Goal: Information Seeking & Learning: Stay updated

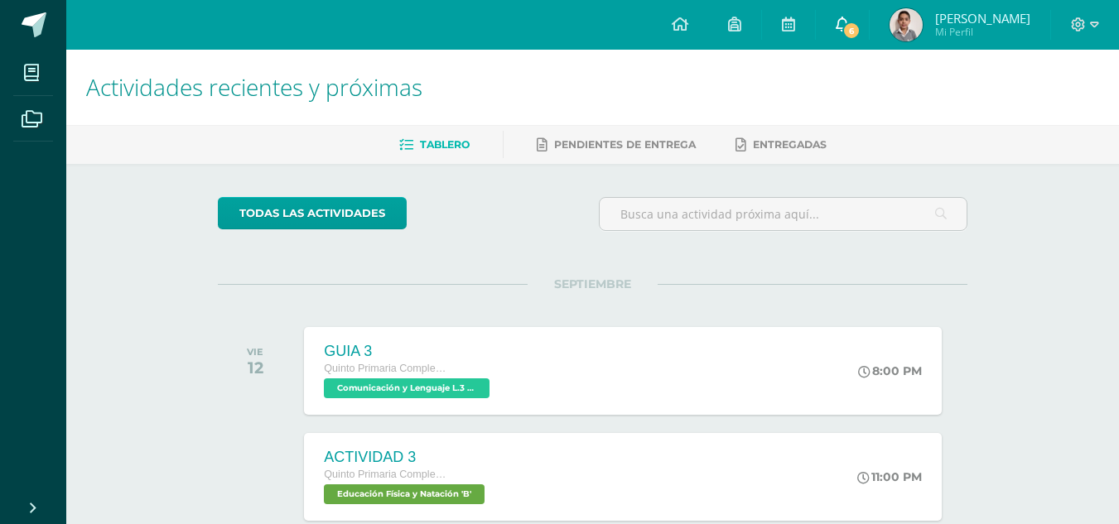
click at [849, 16] on span at bounding box center [842, 25] width 13 height 18
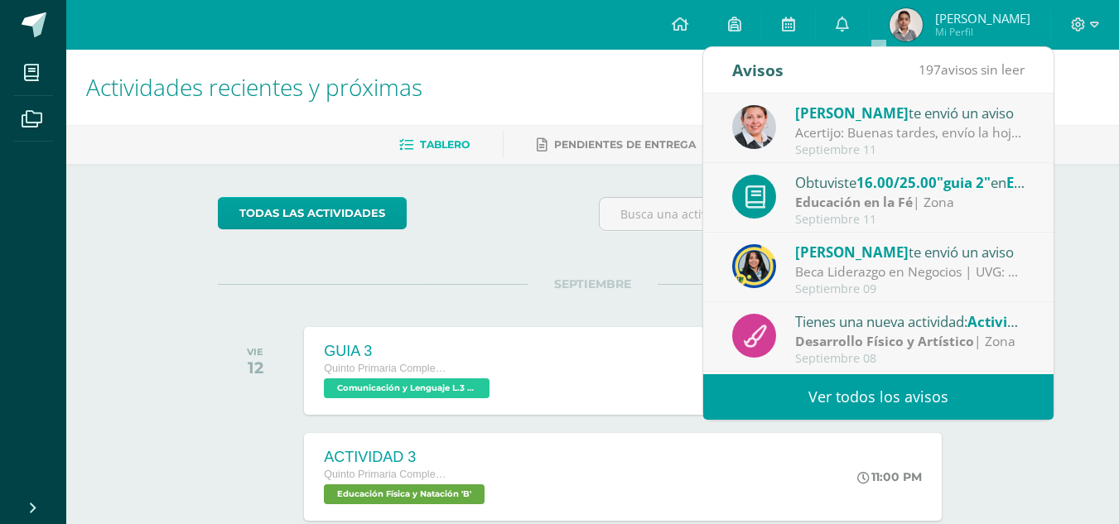
click at [799, 271] on div "Beca Liderazgo en Negocios | UVG: Gusto en saludarlos chicos, que estén brillan…" at bounding box center [910, 272] width 230 height 19
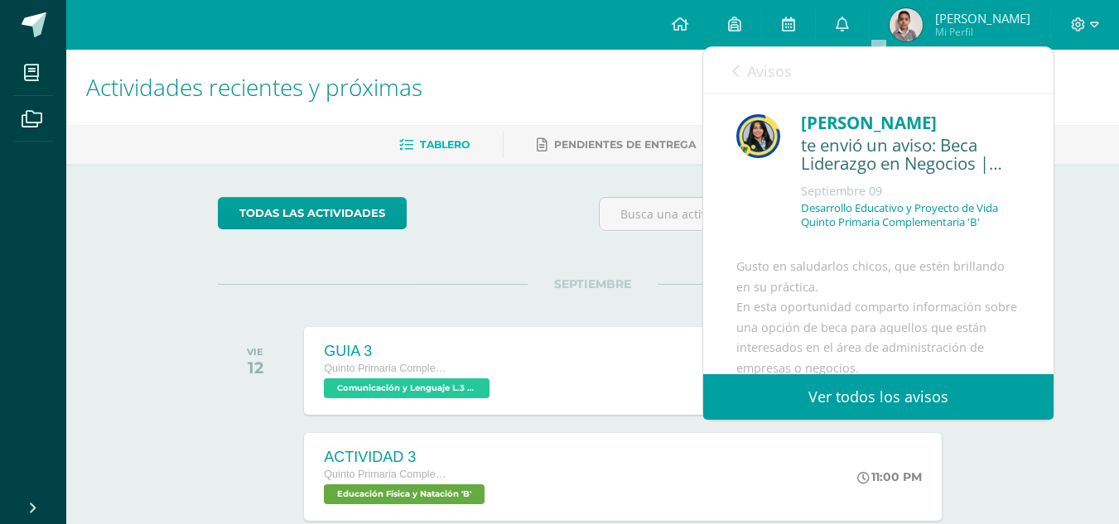
click at [733, 75] on icon at bounding box center [735, 71] width 7 height 13
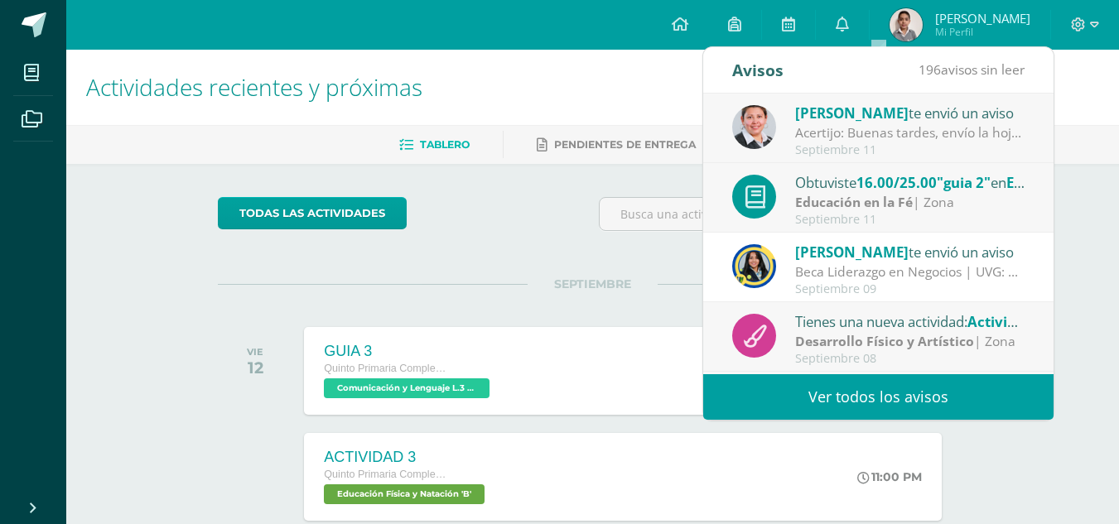
click at [895, 144] on div "Septiembre 11" at bounding box center [910, 150] width 230 height 14
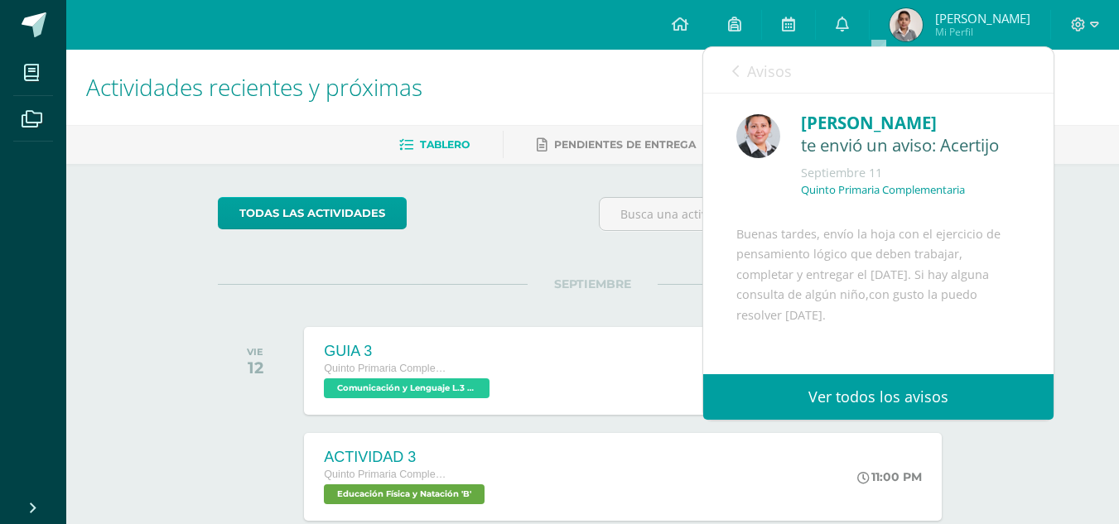
click at [831, 395] on link "Ver todos los avisos" at bounding box center [878, 397] width 350 height 46
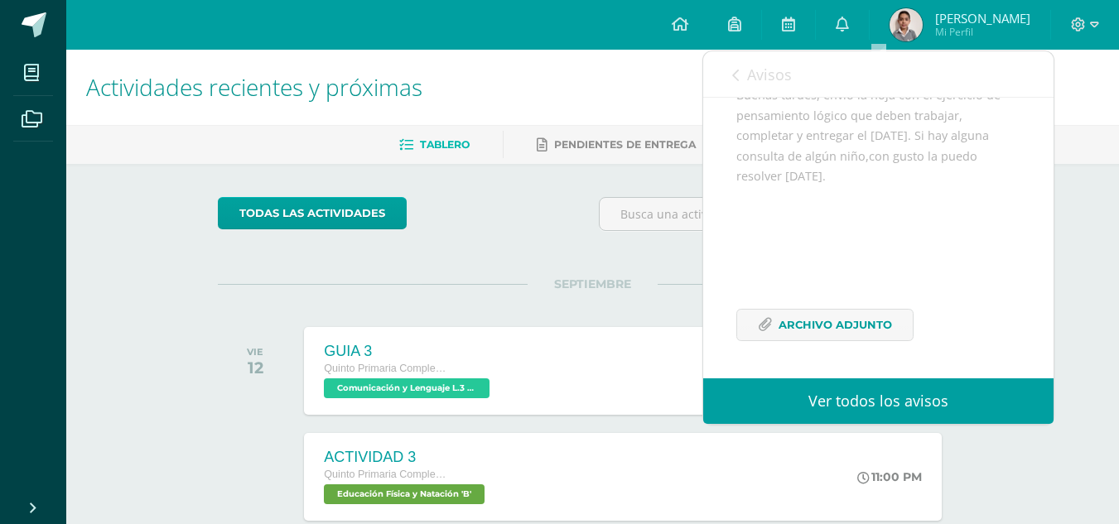
scroll to position [525, 0]
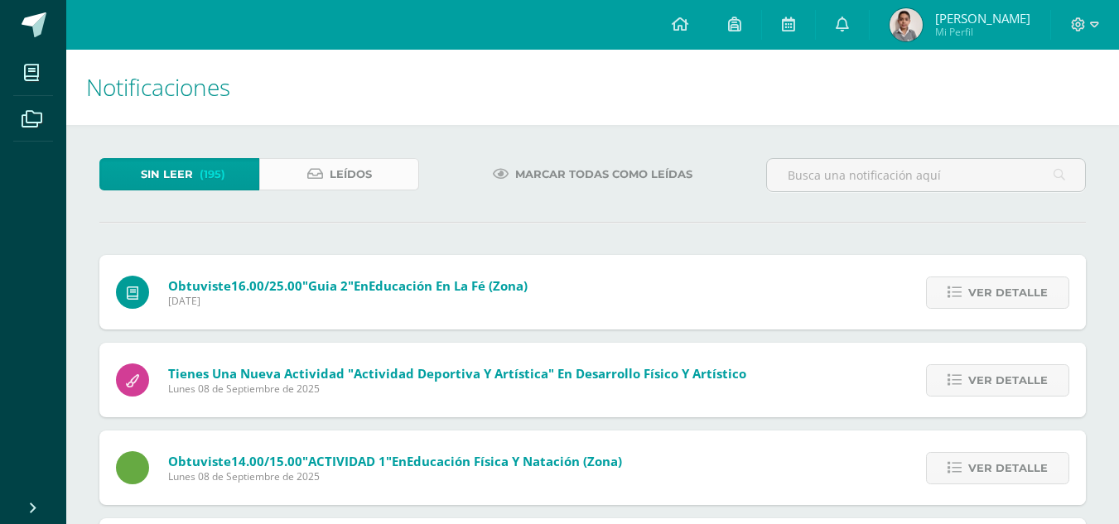
click at [310, 159] on link "Leídos" at bounding box center [339, 174] width 160 height 32
click at [316, 167] on icon at bounding box center [315, 174] width 16 height 14
click at [317, 163] on link "Leídos" at bounding box center [339, 174] width 160 height 32
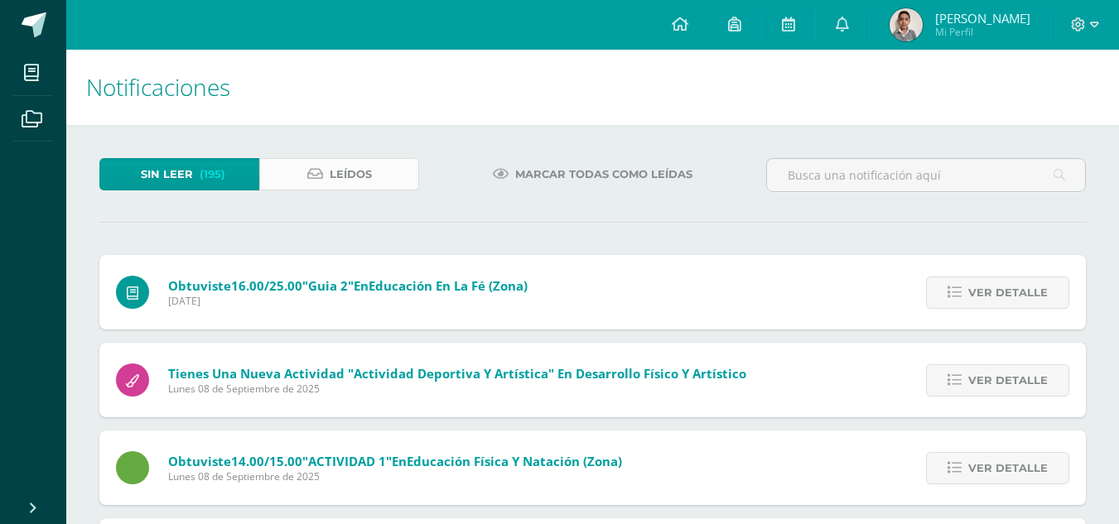
click at [317, 163] on link "Leídos" at bounding box center [339, 174] width 160 height 32
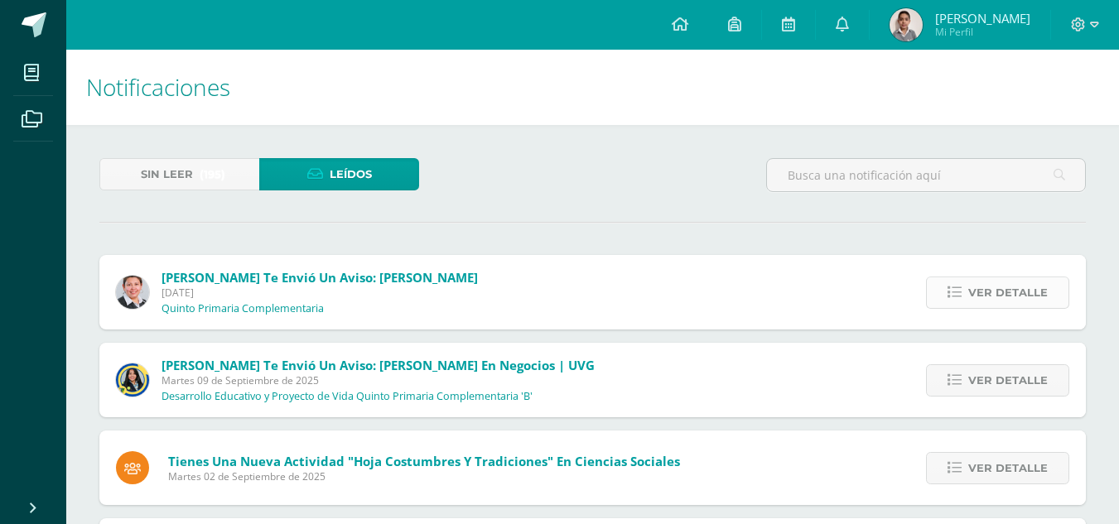
click at [937, 281] on link "Ver detalle" at bounding box center [997, 293] width 143 height 32
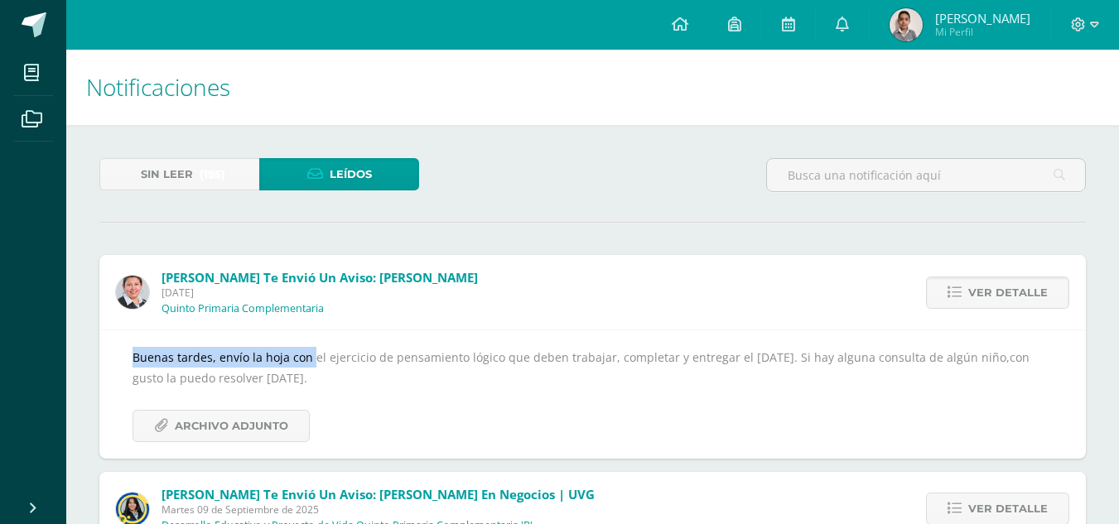
click at [285, 339] on div "[PERSON_NAME] te envió un aviso: [PERSON_NAME] [DATE] Quinto Primaria Complemen…" at bounding box center [592, 357] width 986 height 204
click at [277, 421] on span "Archivo Adjunto" at bounding box center [231, 426] width 113 height 31
